Goal: Information Seeking & Learning: Learn about a topic

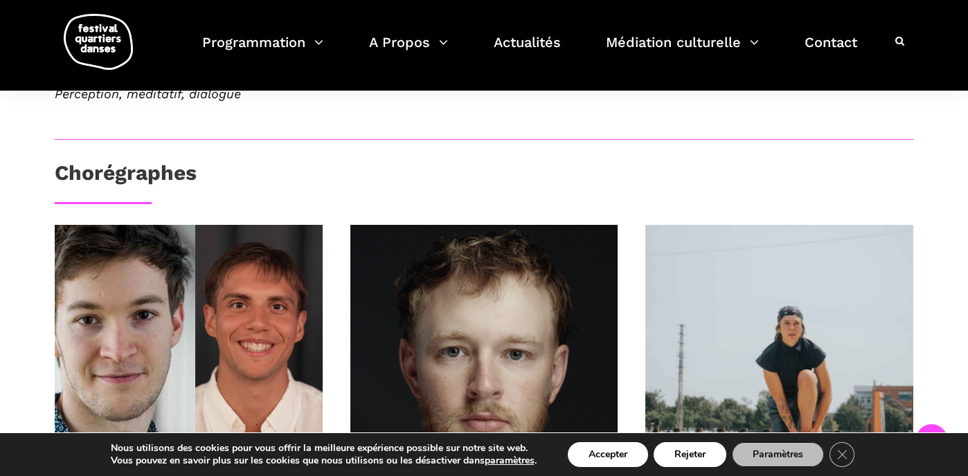
scroll to position [820, 0]
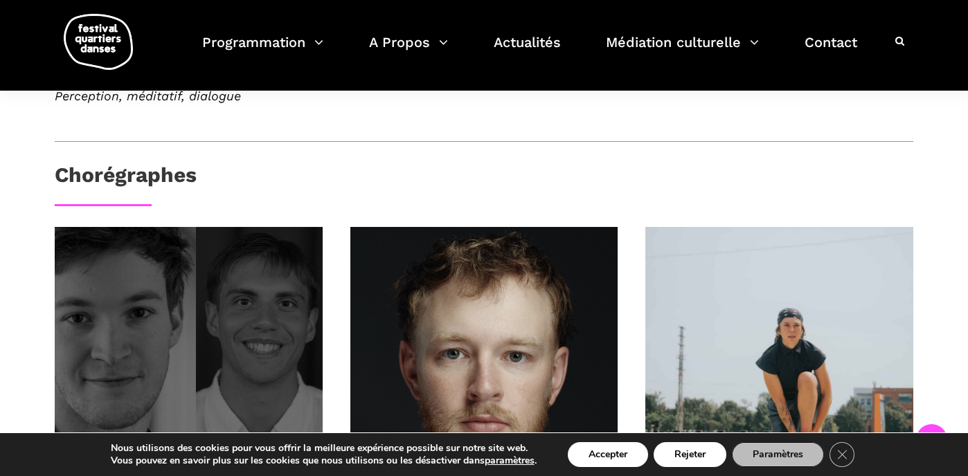
click at [234, 261] on div at bounding box center [189, 361] width 268 height 268
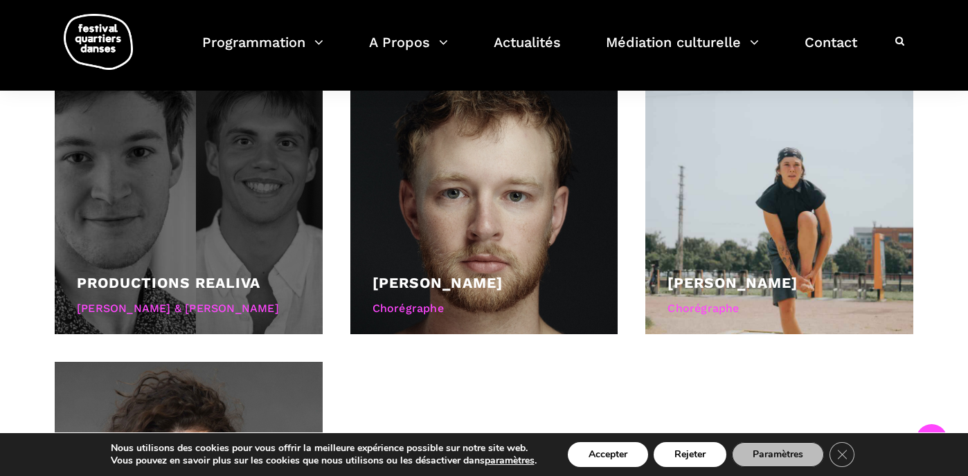
scroll to position [986, 0]
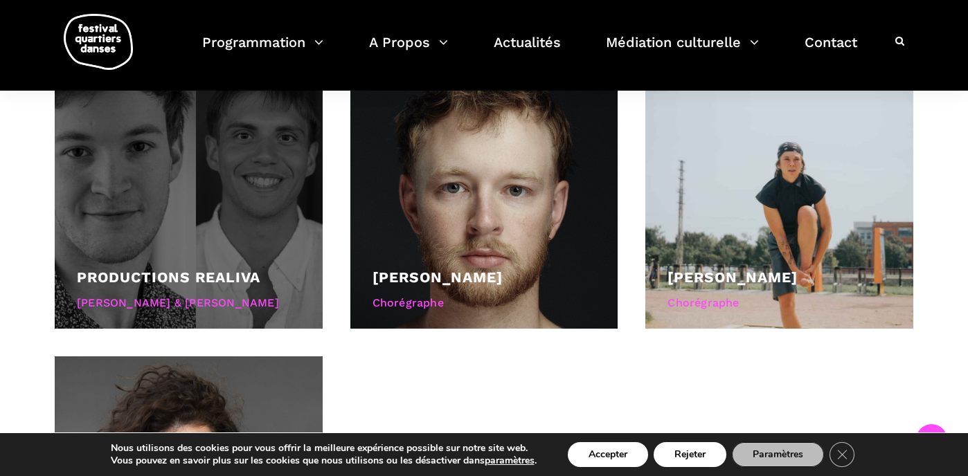
click at [196, 185] on div at bounding box center [189, 195] width 268 height 268
click at [193, 184] on div at bounding box center [189, 195] width 268 height 268
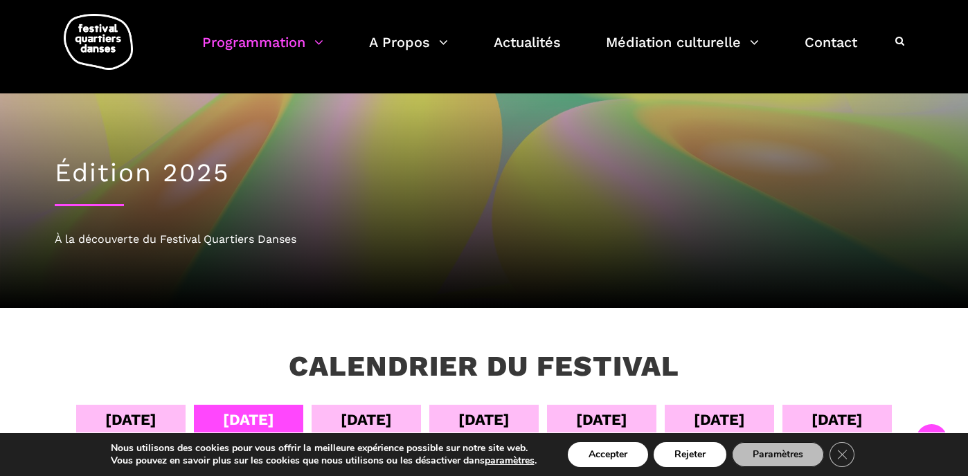
scroll to position [485, 0]
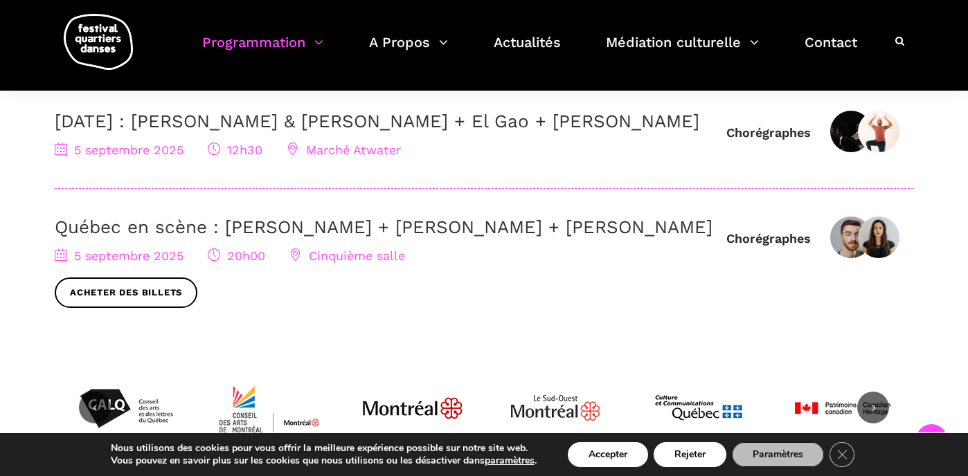
click at [312, 122] on link "[DATE] : [PERSON_NAME] & [PERSON_NAME] + El Gao + [PERSON_NAME]" at bounding box center [377, 121] width 645 height 21
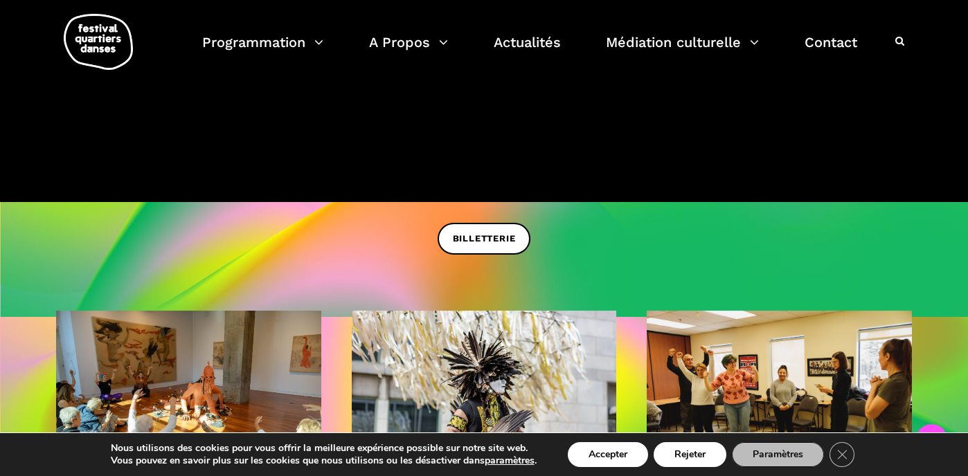
scroll to position [281, 0]
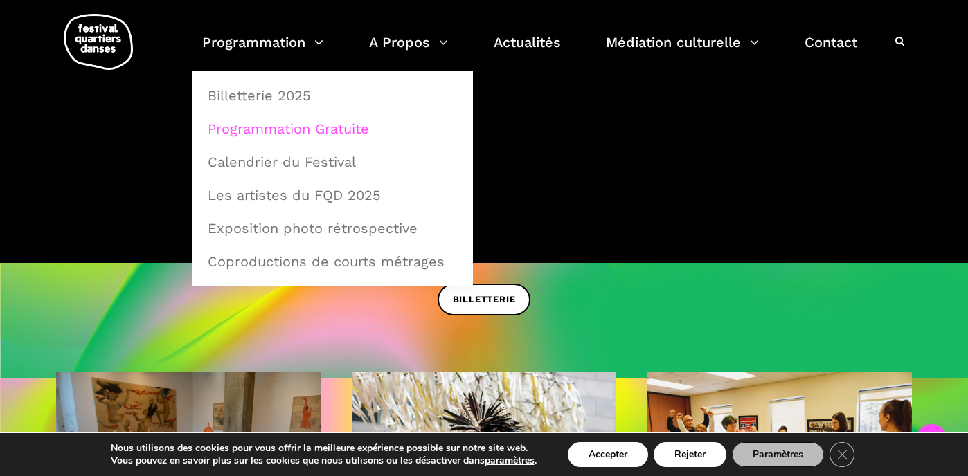
click at [288, 127] on link "Programmation Gratuite" at bounding box center [332, 129] width 266 height 32
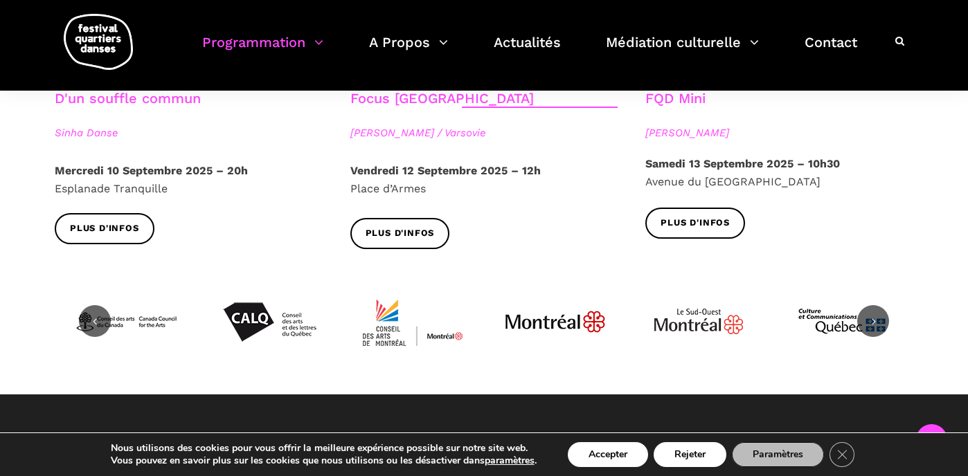
scroll to position [1758, 0]
